Goal: Task Accomplishment & Management: Manage account settings

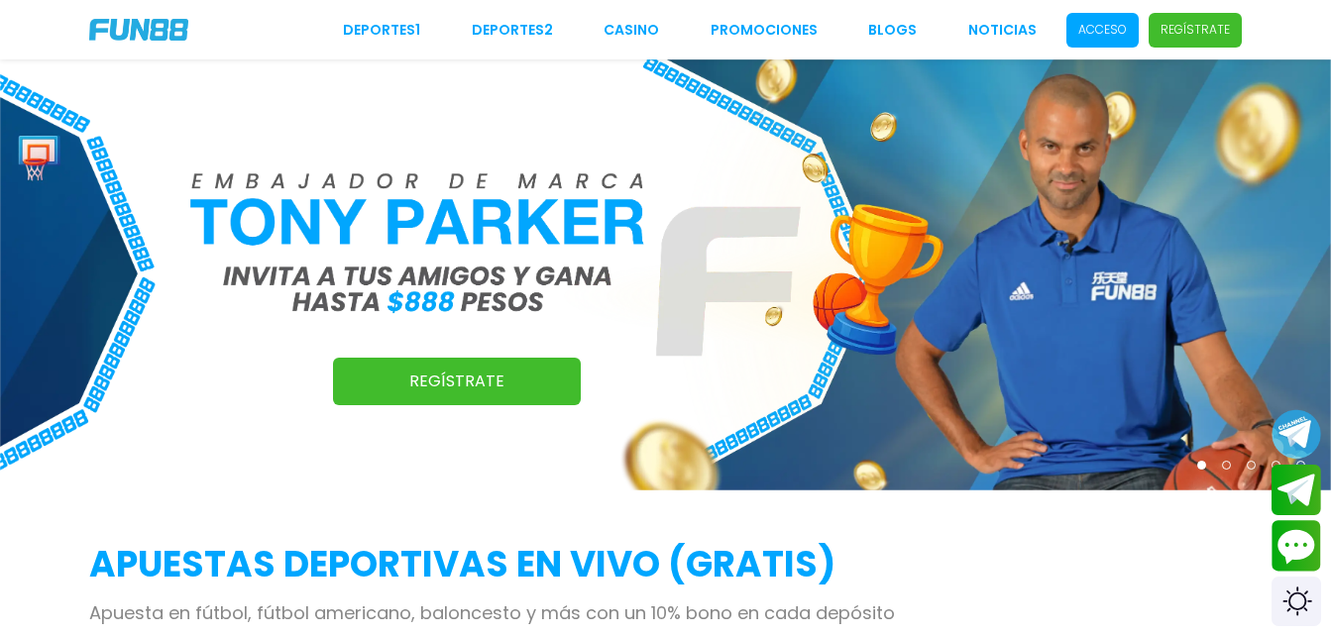
click at [1095, 40] on span "Acceso" at bounding box center [1102, 30] width 72 height 35
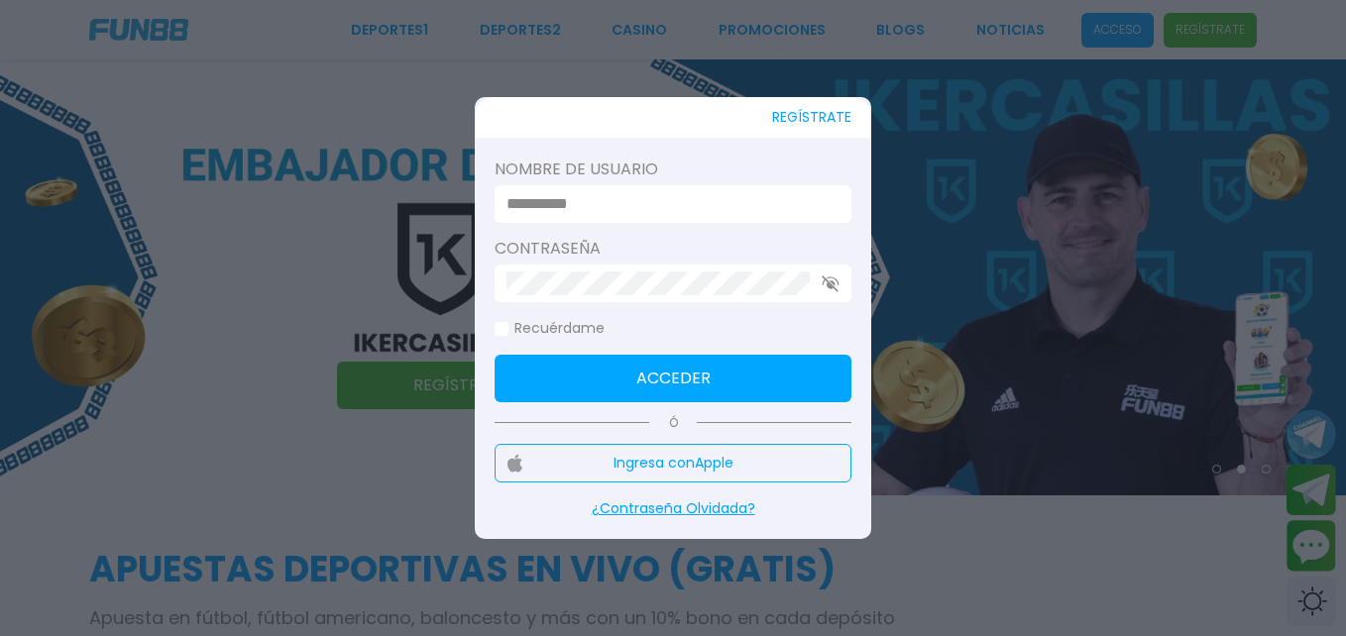
type input "**********"
click at [656, 396] on button "Acceder" at bounding box center [673, 379] width 357 height 48
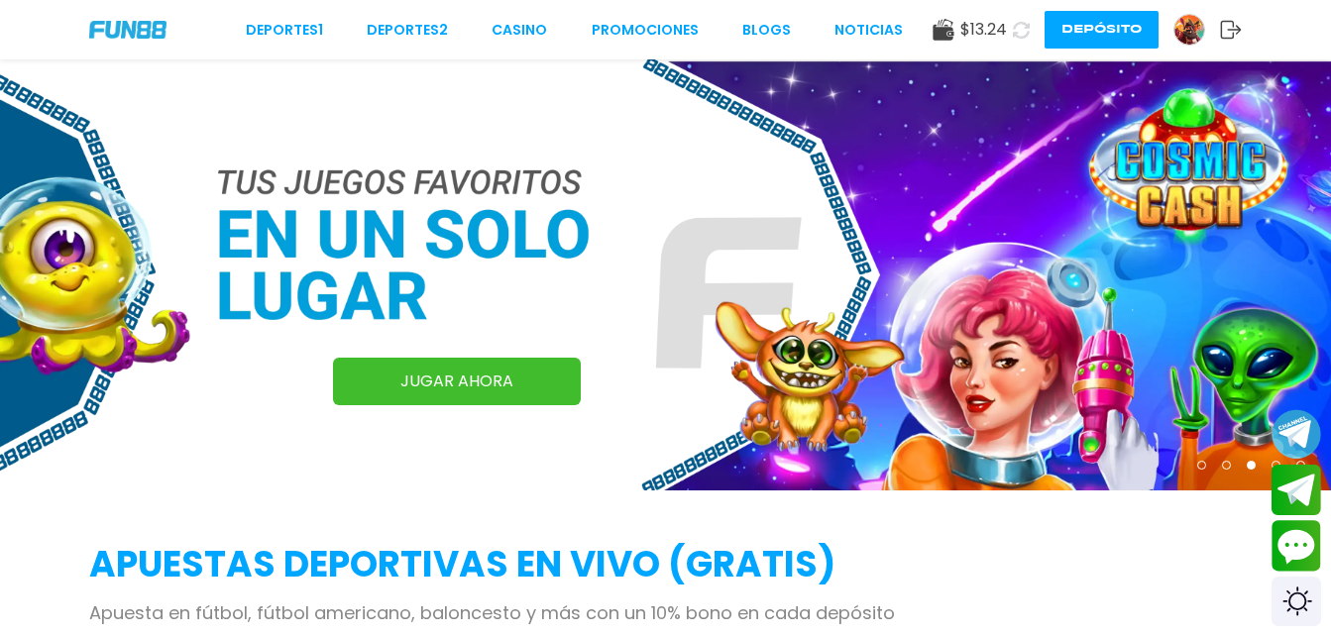
click at [667, 423] on img at bounding box center [665, 274] width 1331 height 431
click at [1017, 40] on button at bounding box center [1021, 30] width 29 height 29
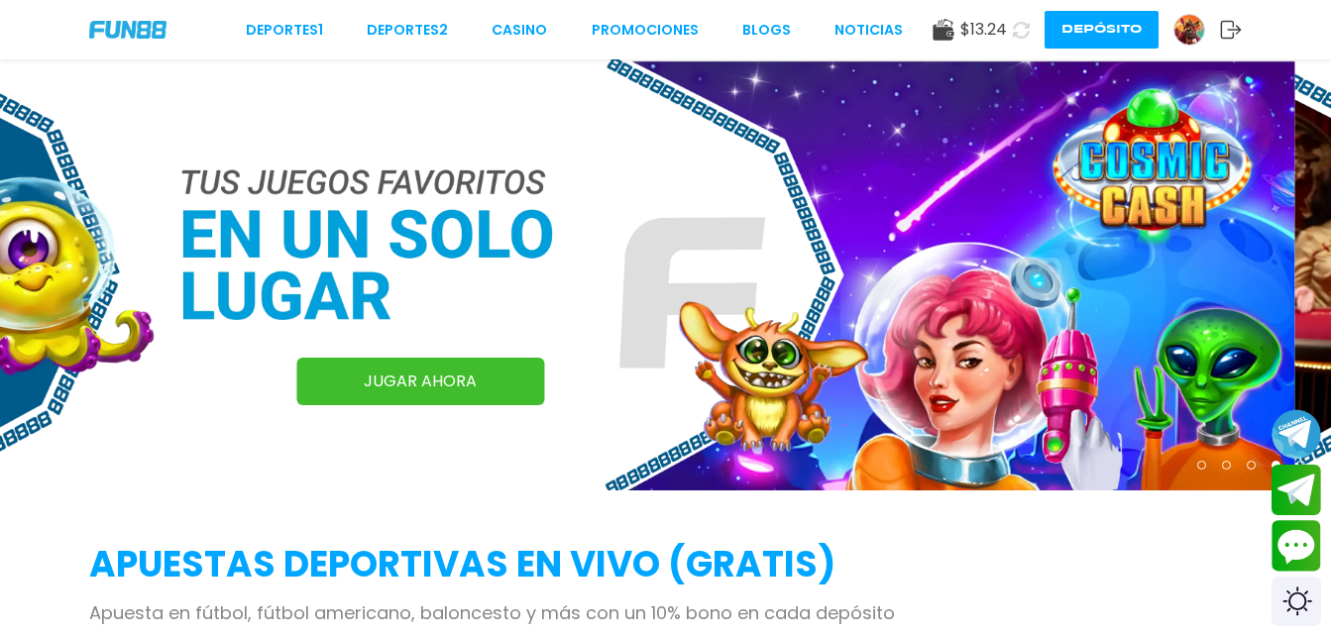
click at [1018, 34] on icon at bounding box center [1021, 30] width 17 height 17
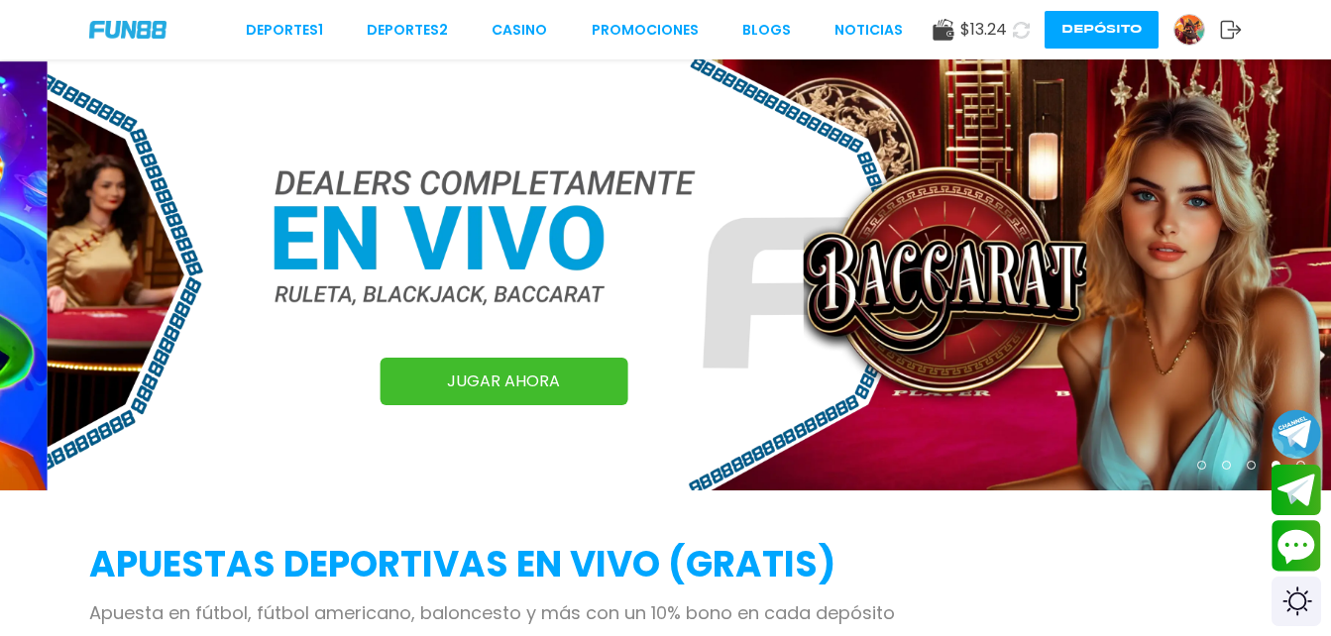
click at [1018, 34] on icon at bounding box center [1021, 29] width 19 height 19
click at [1018, 34] on icon at bounding box center [1021, 30] width 18 height 18
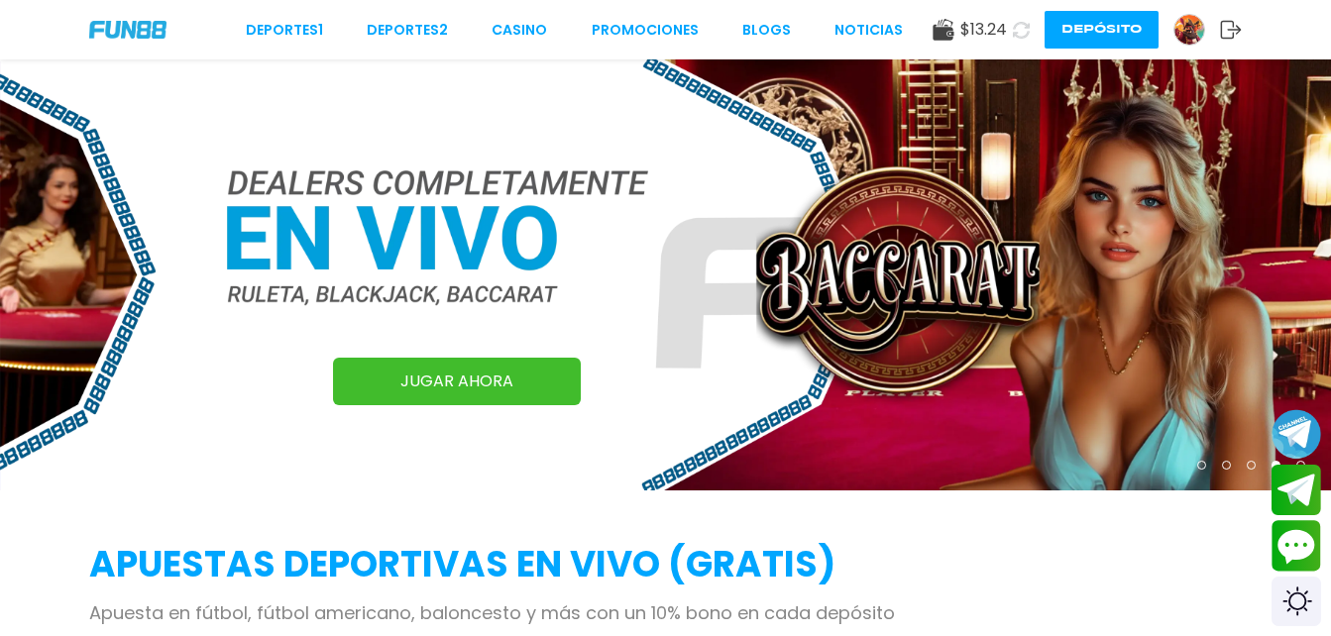
click at [1018, 34] on icon at bounding box center [1021, 30] width 17 height 17
click at [1018, 34] on icon at bounding box center [1021, 30] width 18 height 18
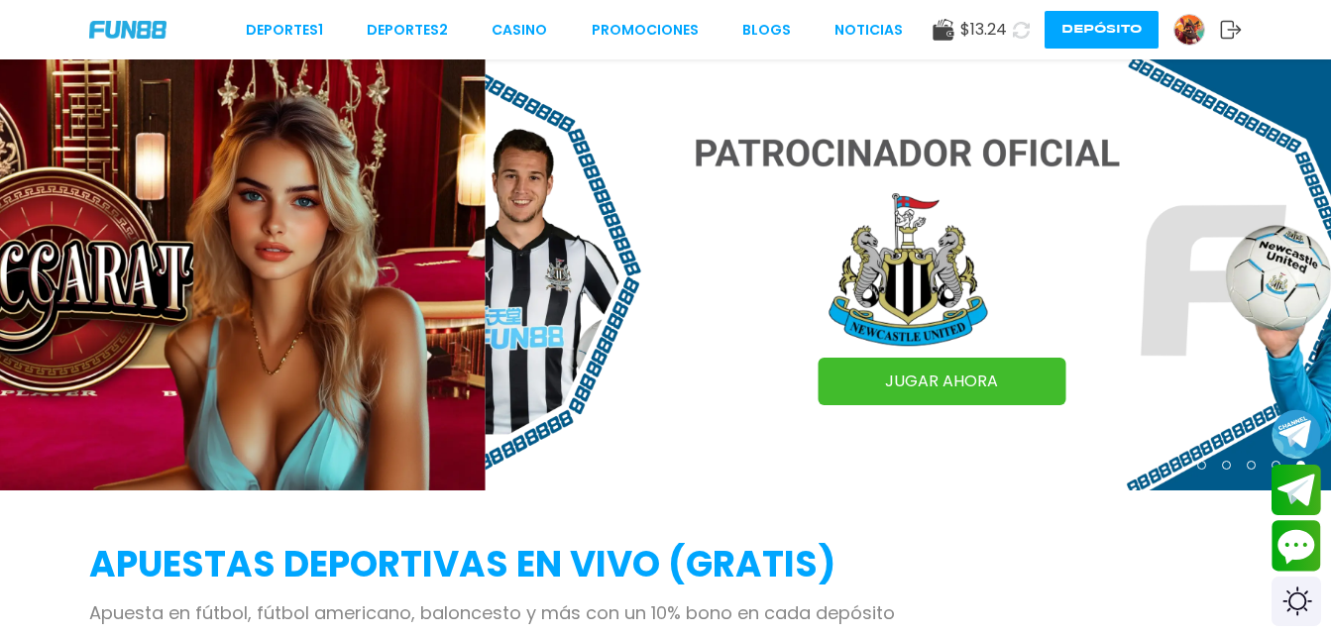
click at [1018, 34] on icon at bounding box center [1021, 30] width 18 height 18
click at [1018, 34] on icon at bounding box center [1021, 30] width 17 height 17
click at [1018, 34] on icon at bounding box center [1021, 30] width 18 height 18
click at [1018, 34] on icon at bounding box center [1021, 29] width 19 height 19
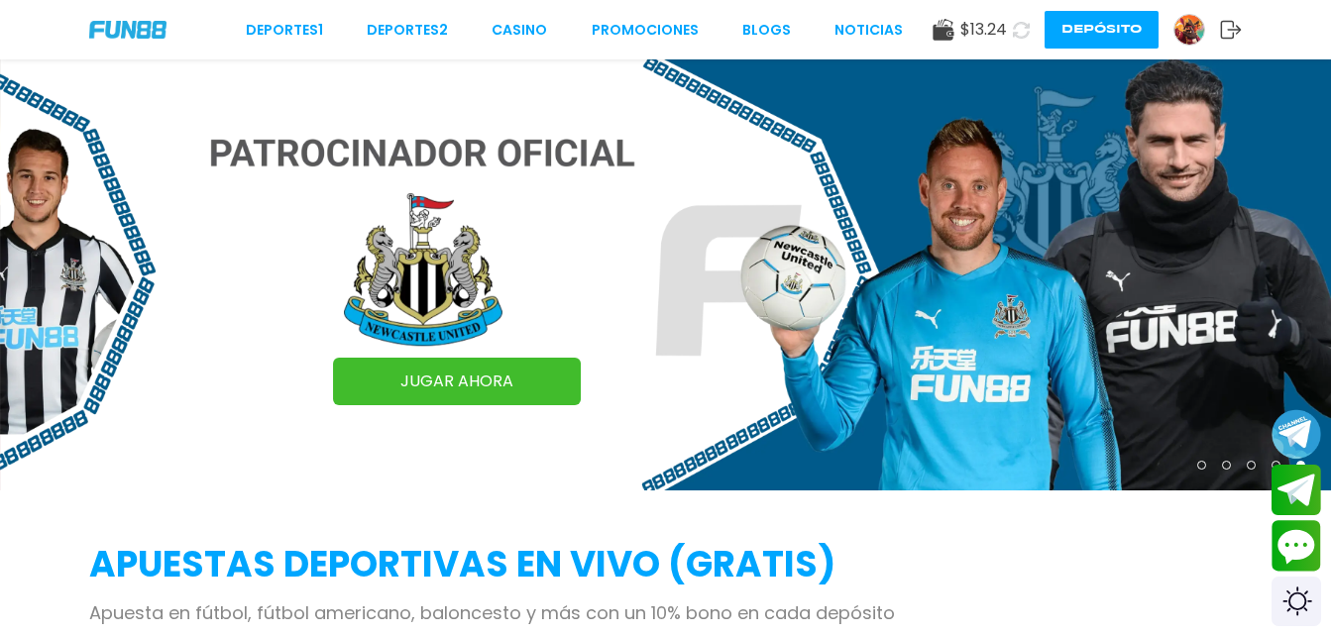
click at [1018, 34] on icon at bounding box center [1021, 30] width 18 height 18
click at [1018, 34] on icon at bounding box center [1021, 29] width 19 height 19
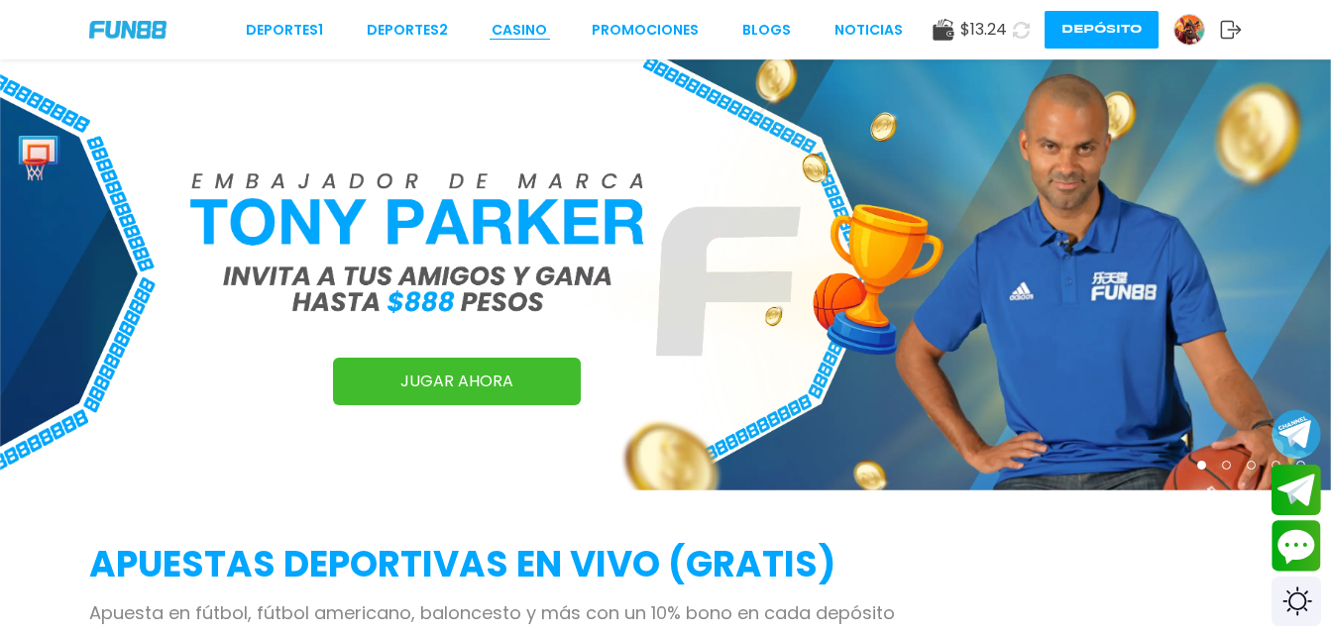
click at [526, 38] on link "CASINO" at bounding box center [519, 30] width 55 height 21
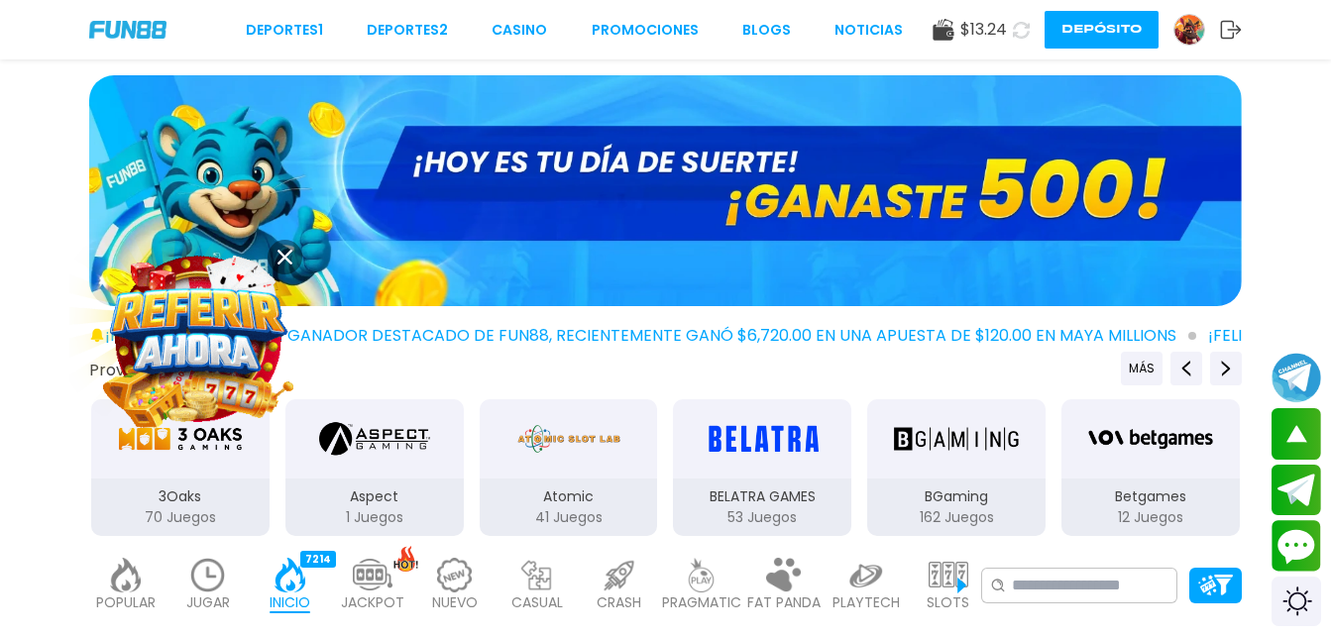
click at [286, 258] on use at bounding box center [284, 257] width 15 height 15
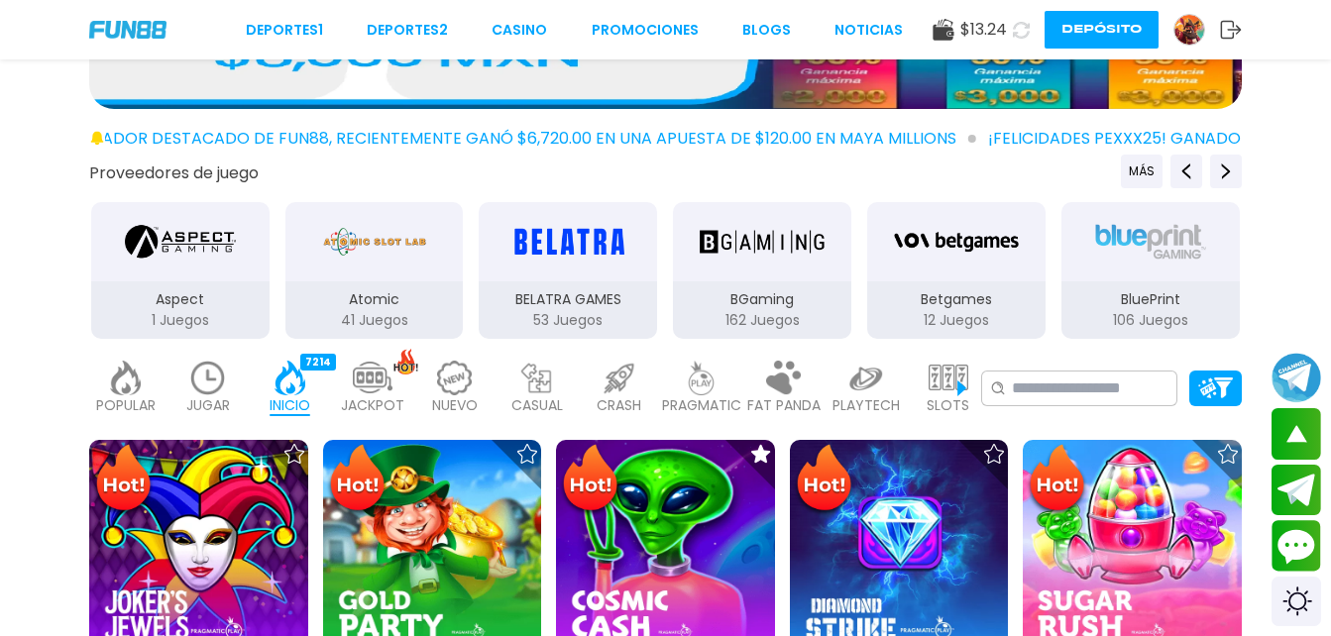
scroll to position [652, 0]
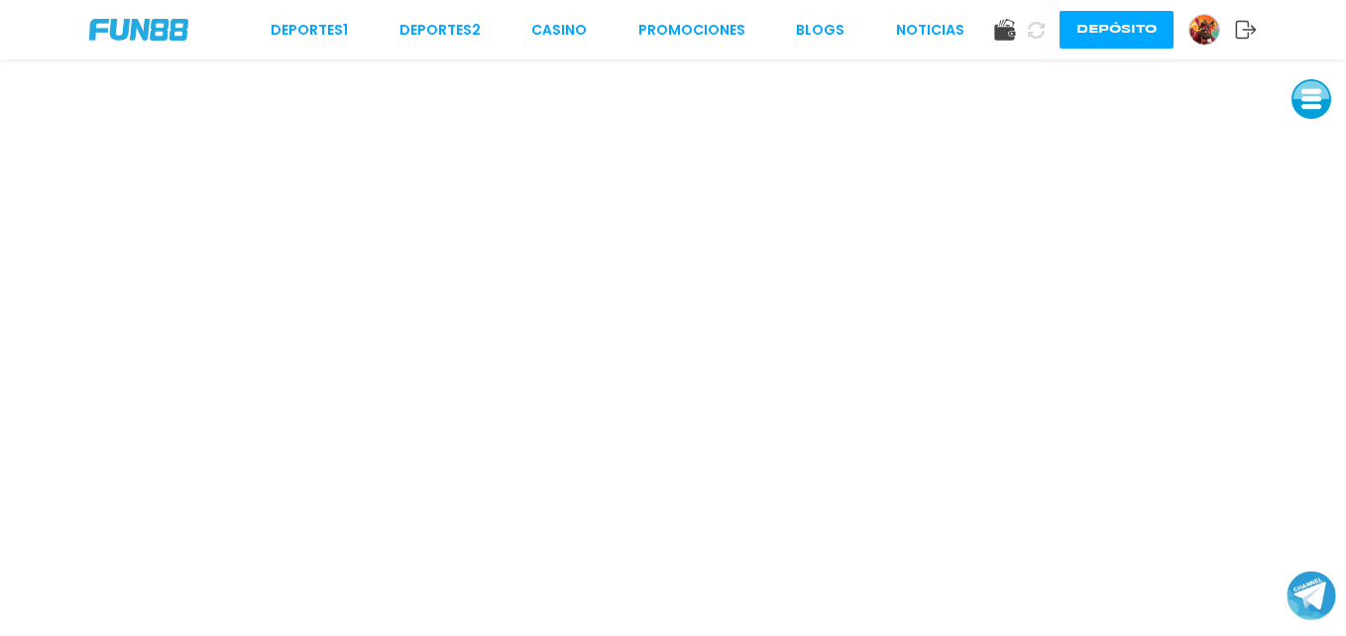
click at [621, 53] on div "Deportes 1 Deportes 2 CASINO Promociones BLOGS NOTICIAS Depósito" at bounding box center [673, 29] width 1346 height 59
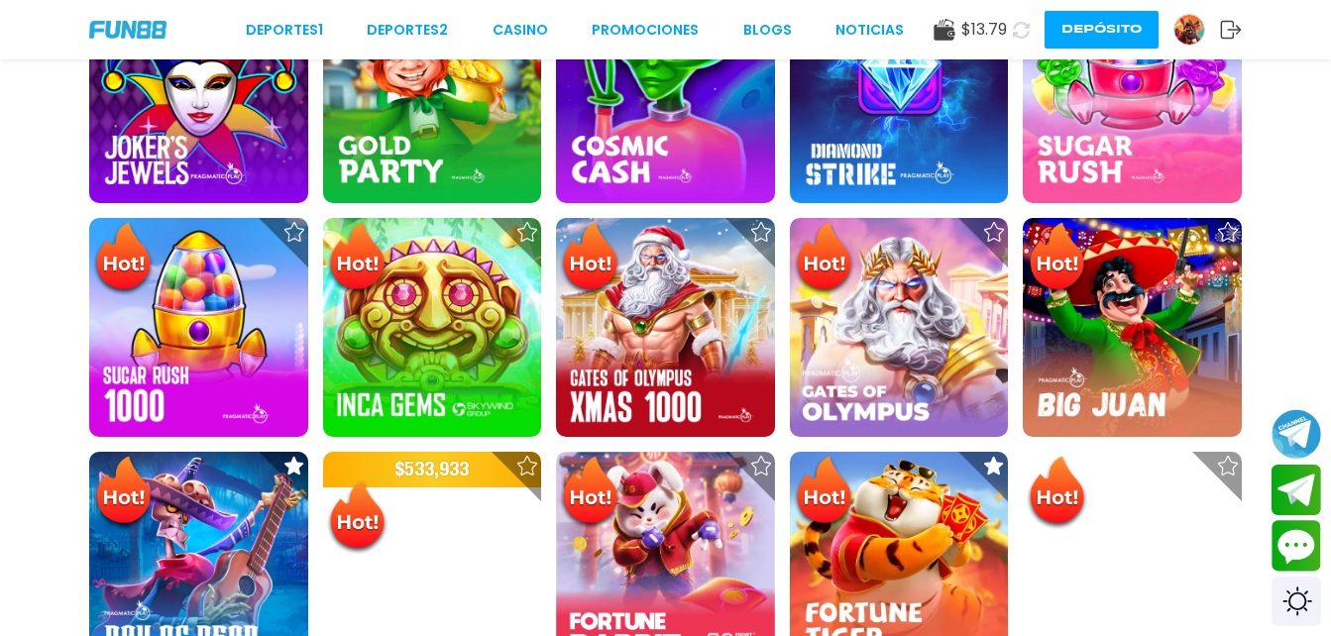
scroll to position [721, 0]
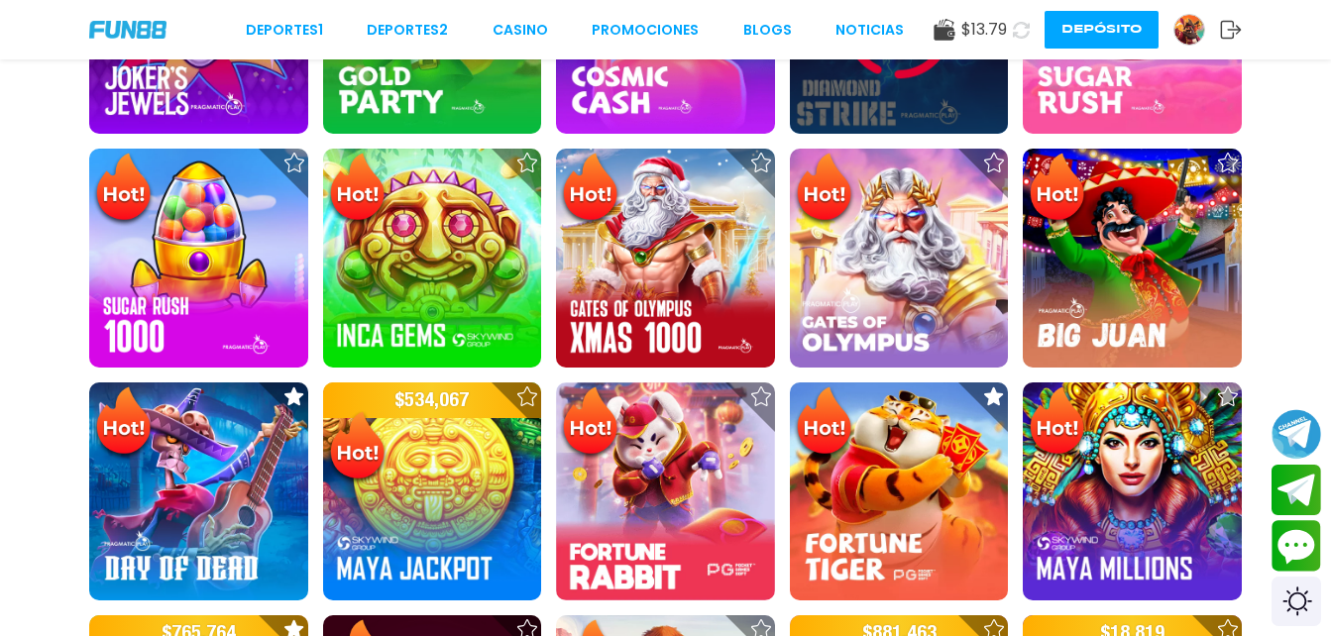
click at [946, 80] on img at bounding box center [898, 24] width 119 height 119
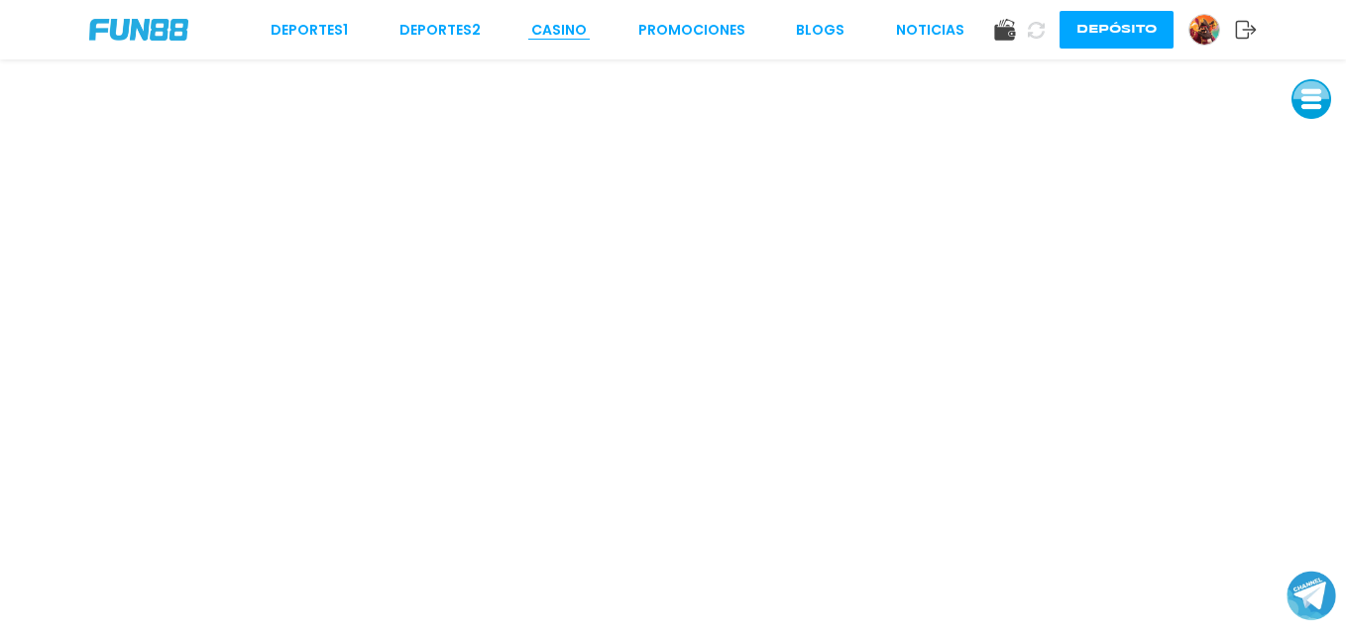
click at [583, 24] on link "CASINO" at bounding box center [558, 30] width 55 height 21
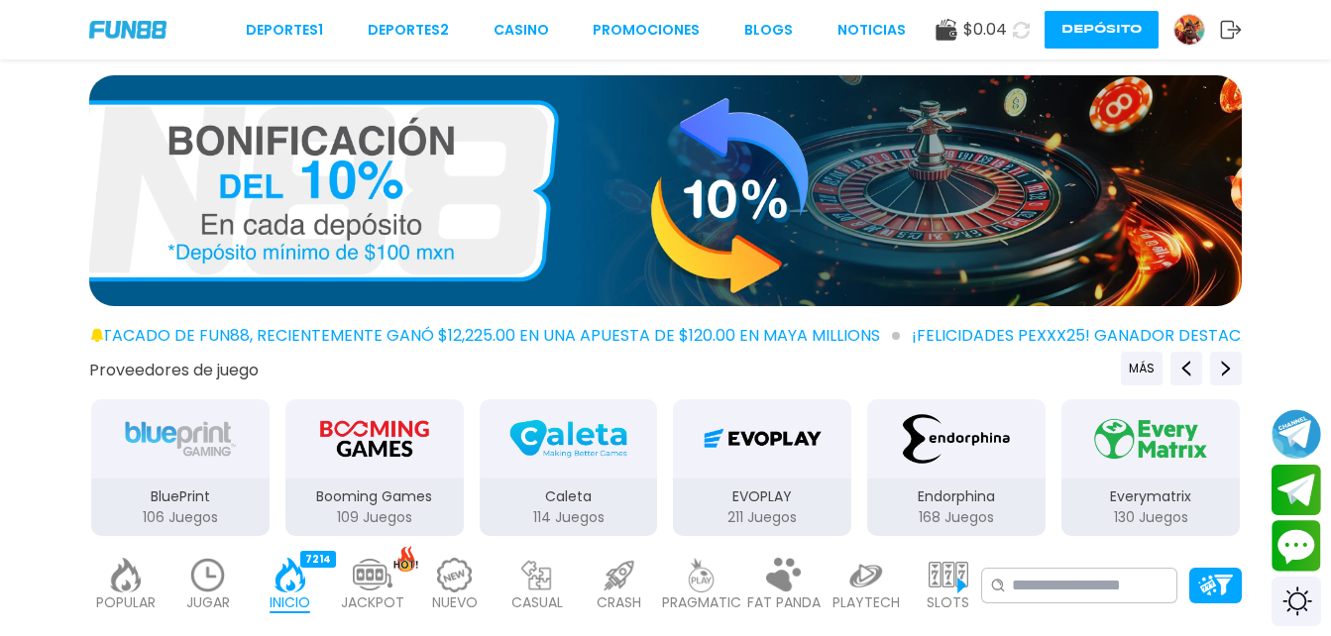
click at [1031, 23] on button at bounding box center [1021, 30] width 29 height 29
click at [1031, 23] on button at bounding box center [1021, 30] width 34 height 34
click at [1031, 23] on button at bounding box center [1022, 30] width 40 height 40
click at [1031, 23] on button at bounding box center [1021, 30] width 33 height 33
click at [1031, 23] on button at bounding box center [1021, 30] width 31 height 31
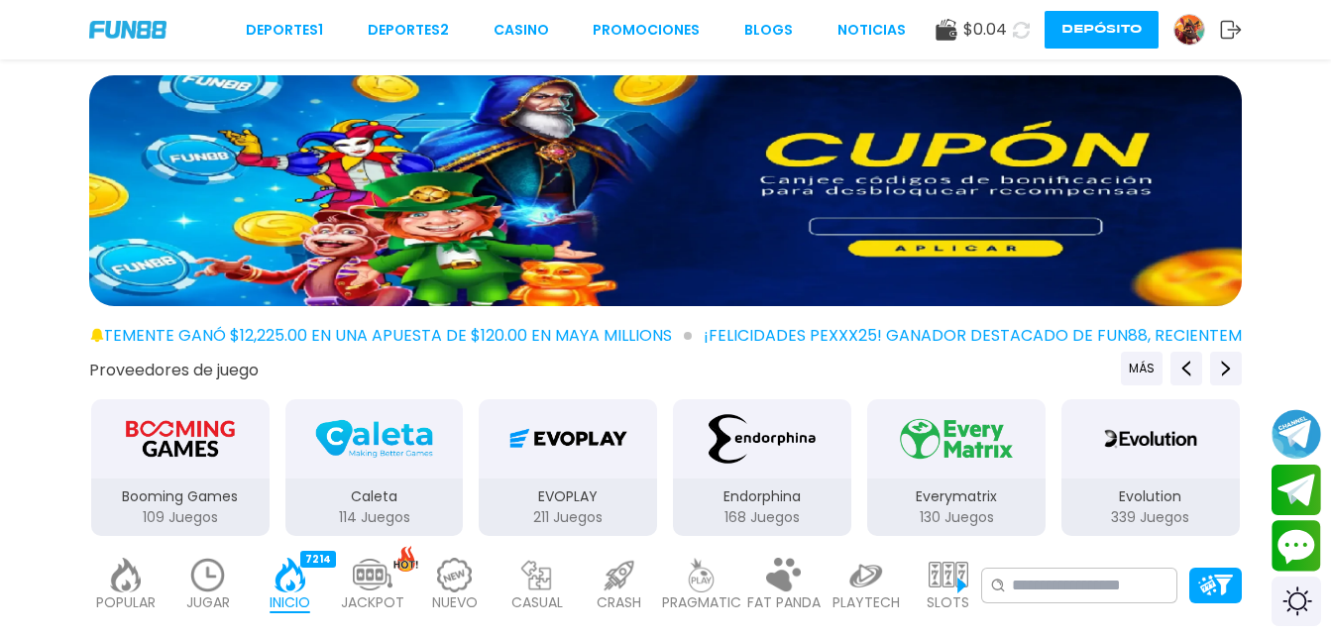
click at [1031, 23] on button at bounding box center [1021, 30] width 33 height 33
click at [1031, 23] on button at bounding box center [1021, 30] width 31 height 31
click at [1031, 23] on button at bounding box center [1022, 30] width 36 height 36
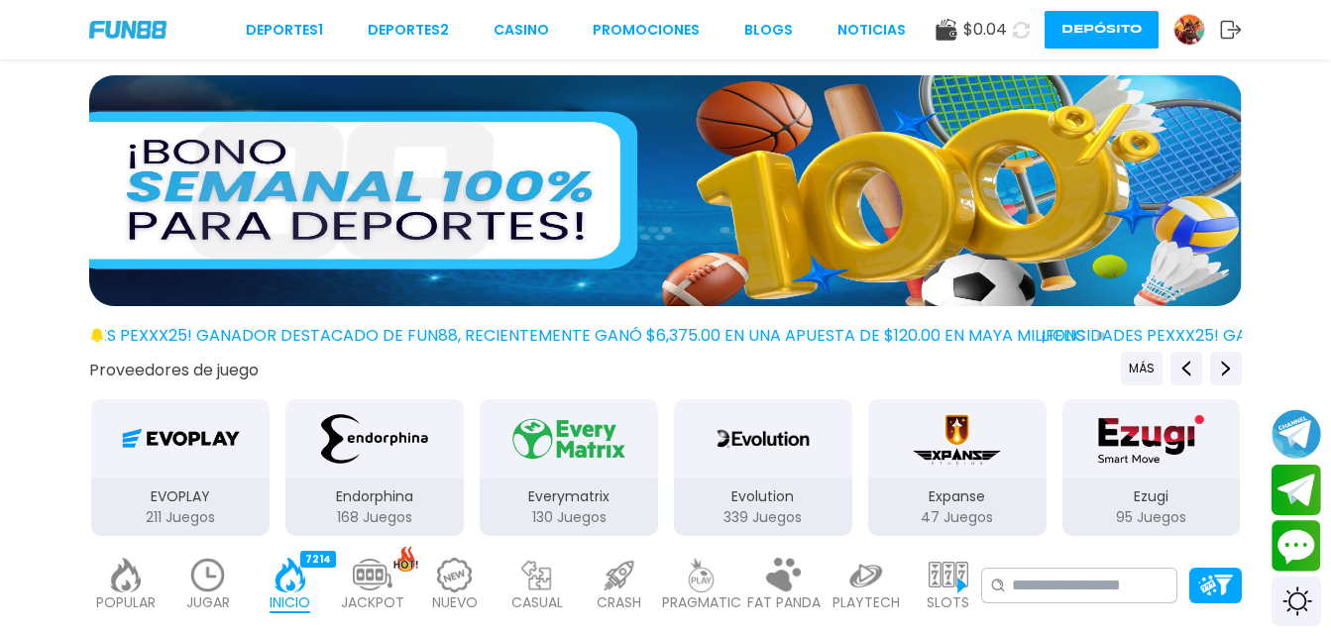
click at [1190, 38] on img at bounding box center [1189, 30] width 30 height 30
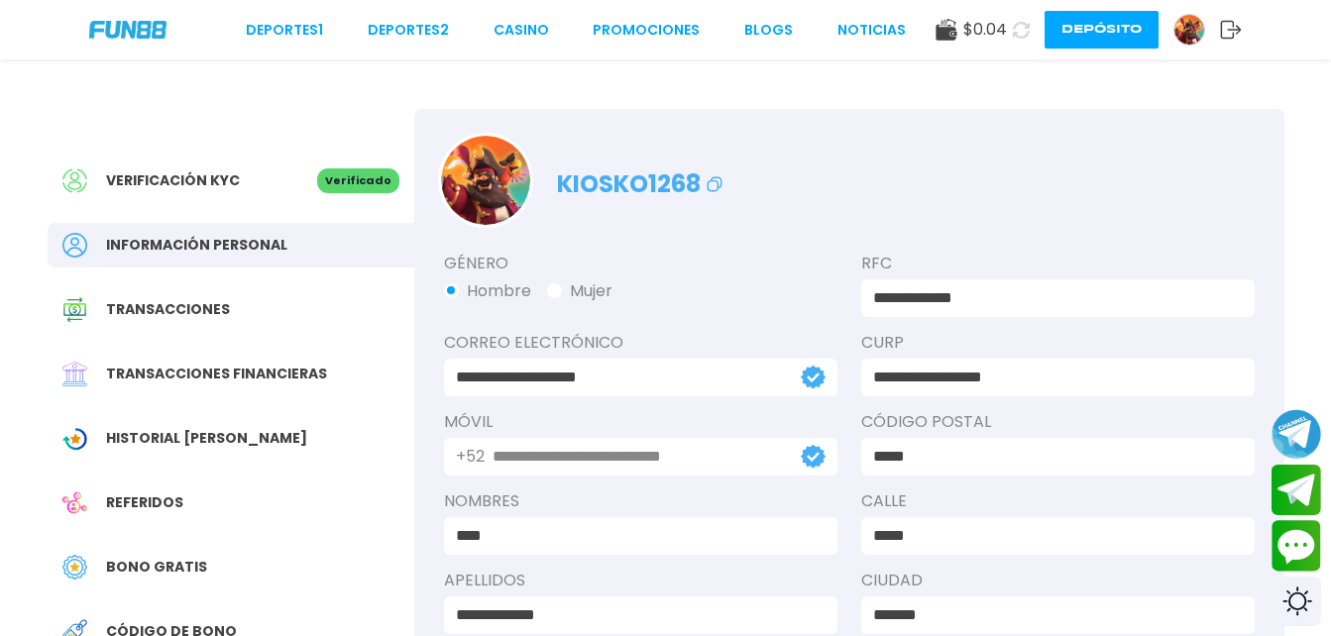
click at [264, 376] on span "Transacciones financieras" at bounding box center [216, 374] width 221 height 21
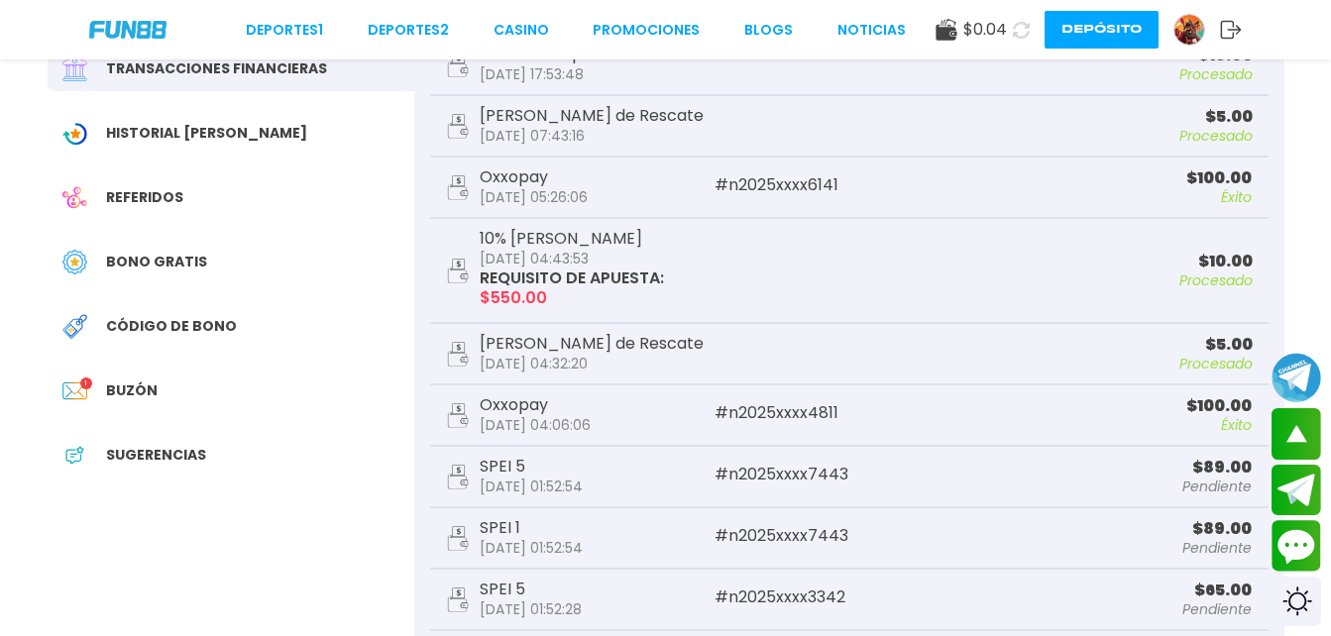
scroll to position [316, 0]
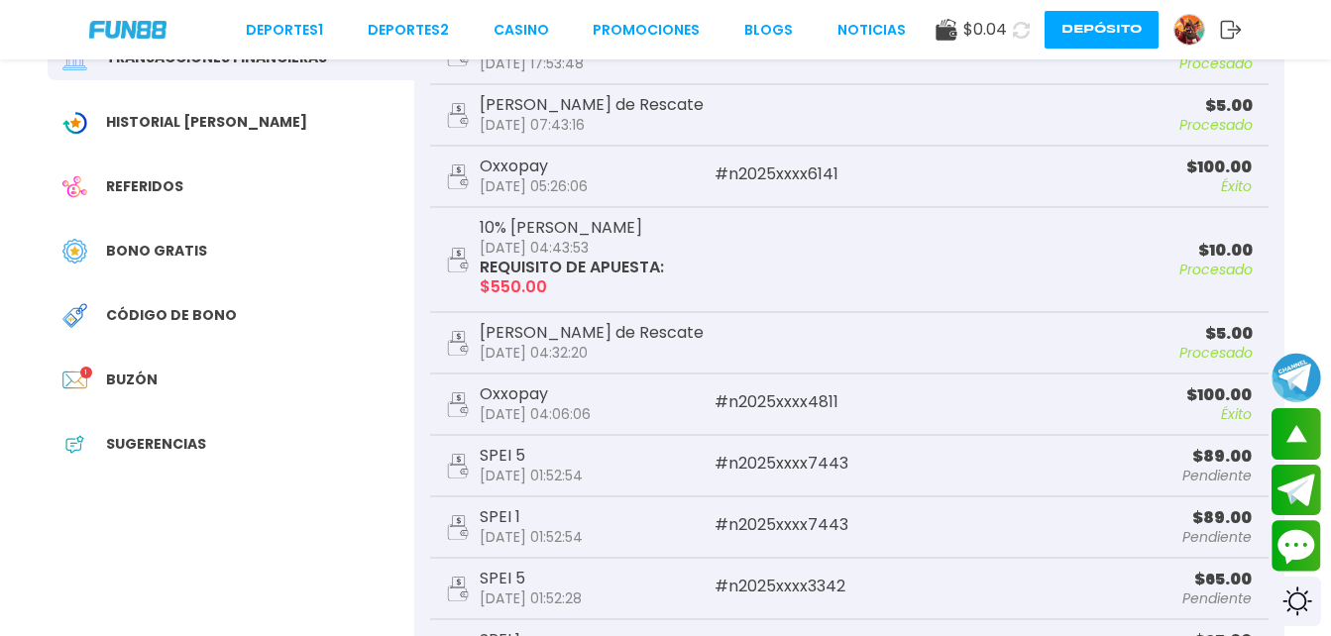
click at [1019, 420] on p "Éxito" at bounding box center [1117, 414] width 269 height 14
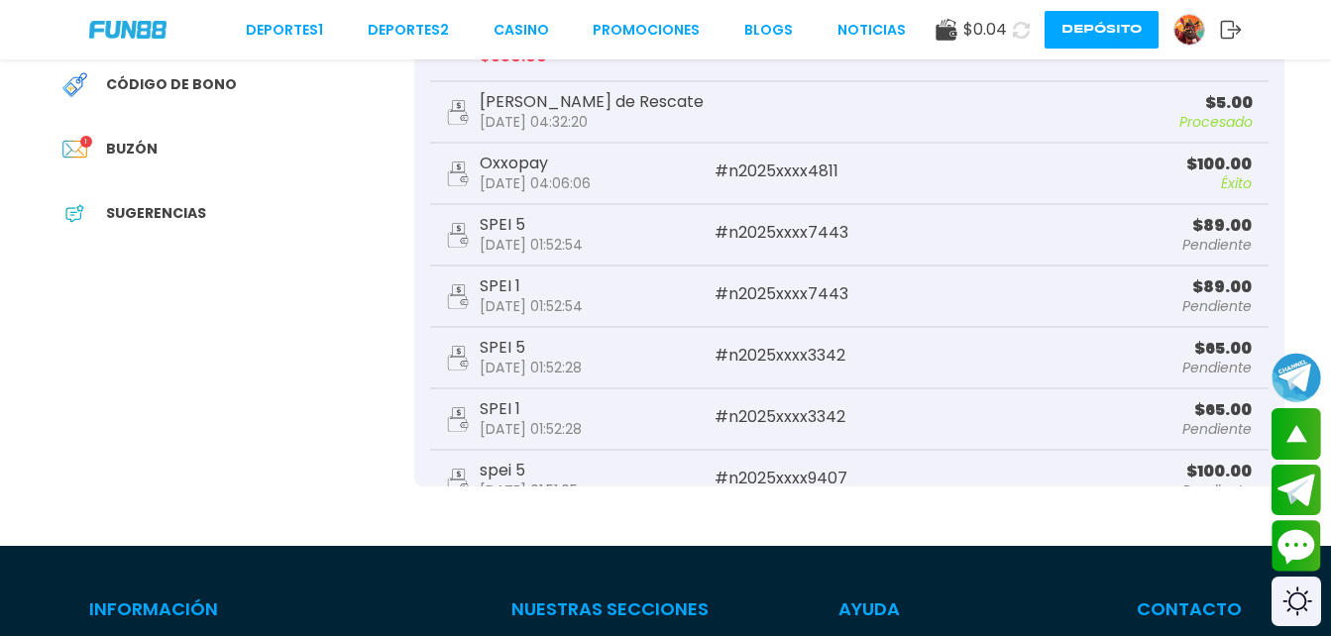
scroll to position [519, 0]
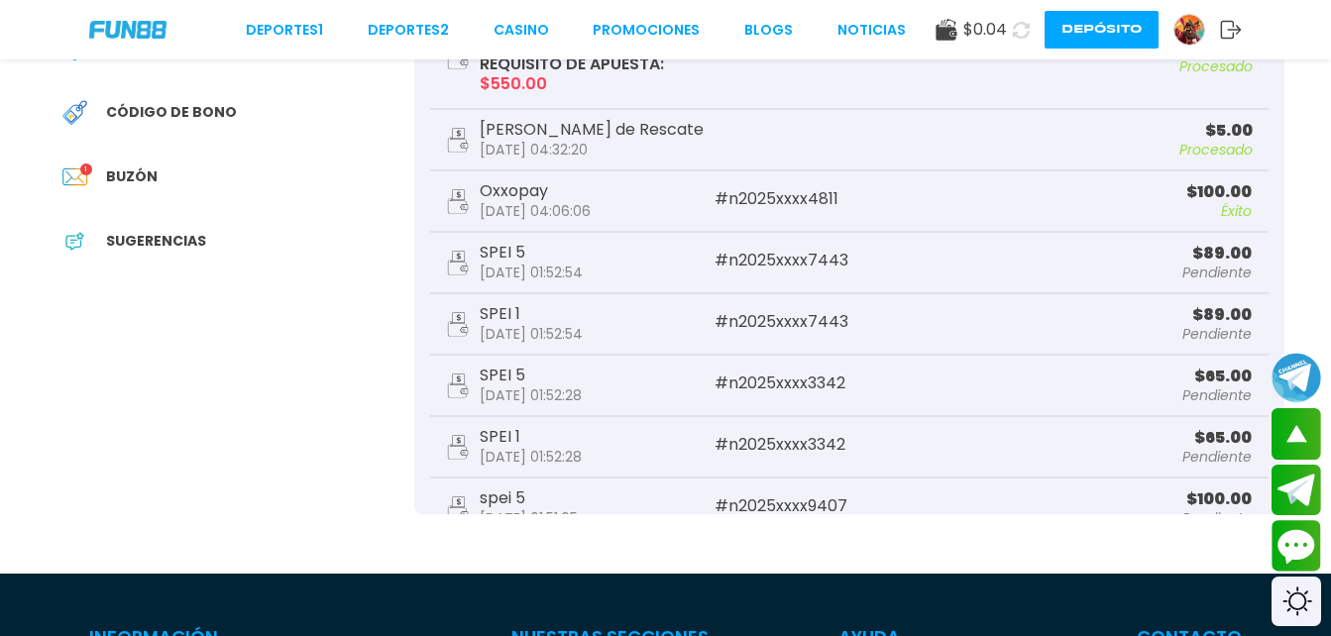
click at [185, 178] on div "[PERSON_NAME] 1" at bounding box center [231, 177] width 367 height 45
